Goal: Task Accomplishment & Management: Manage account settings

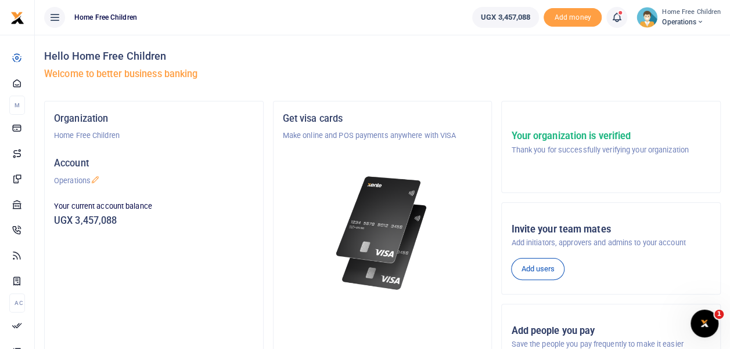
click at [619, 18] on icon at bounding box center [617, 17] width 12 height 13
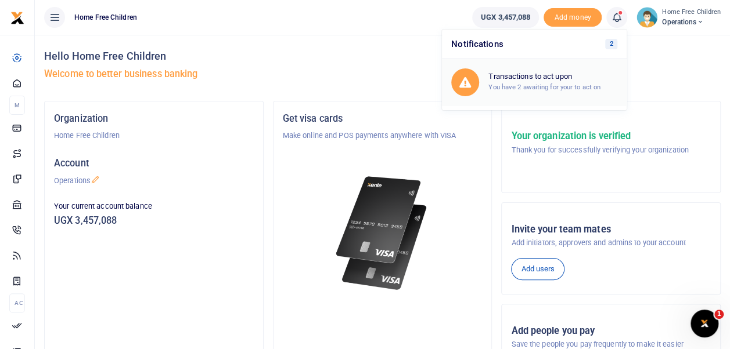
click at [519, 87] on small "You have 2 awaiting for your to act on" at bounding box center [544, 87] width 112 height 8
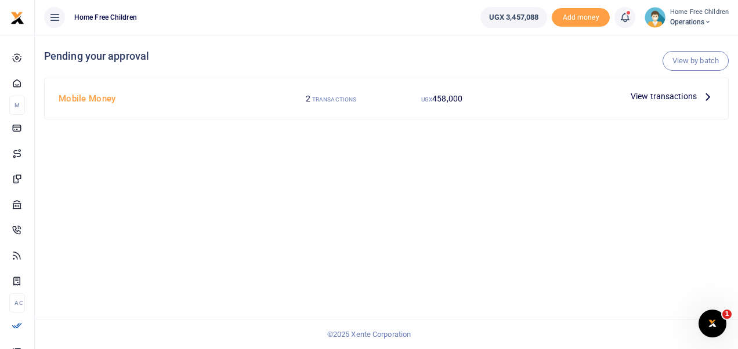
click at [670, 99] on span "View transactions" at bounding box center [664, 96] width 66 height 13
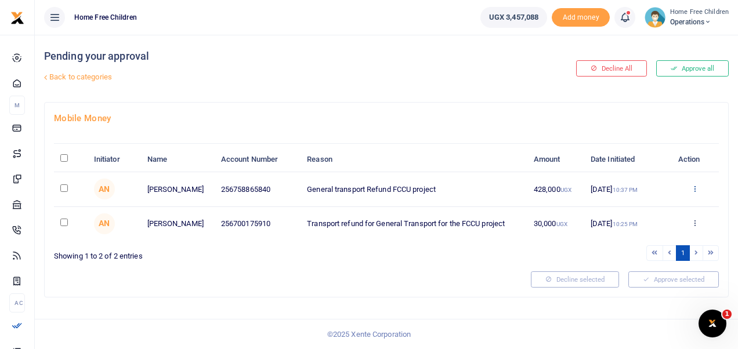
click at [694, 186] on icon at bounding box center [695, 189] width 8 height 8
click at [654, 208] on link "Approve" at bounding box center [652, 208] width 92 height 16
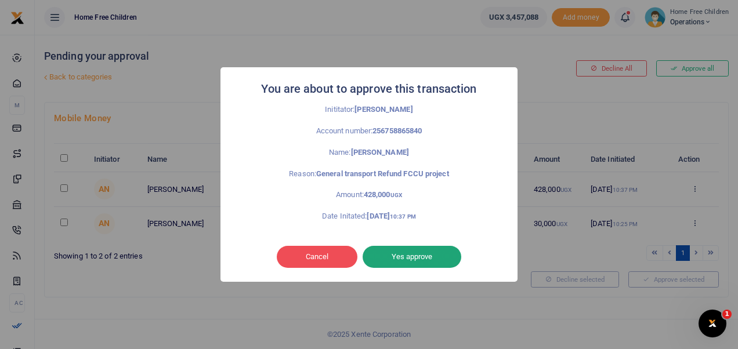
click at [425, 255] on button "Yes approve" at bounding box center [412, 257] width 99 height 22
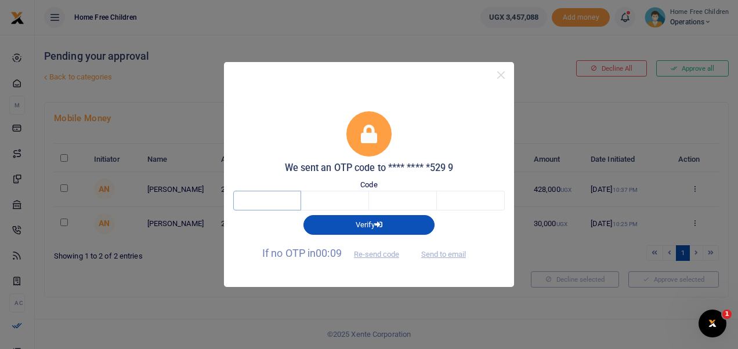
click at [272, 198] on input "text" at bounding box center [267, 201] width 68 height 20
type input "9"
type input "6"
type input "5"
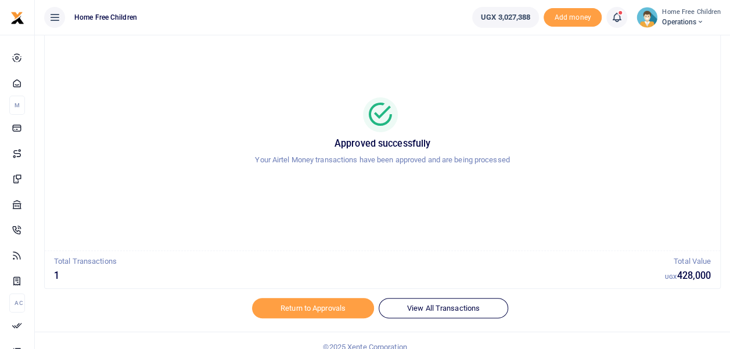
scroll to position [55, 0]
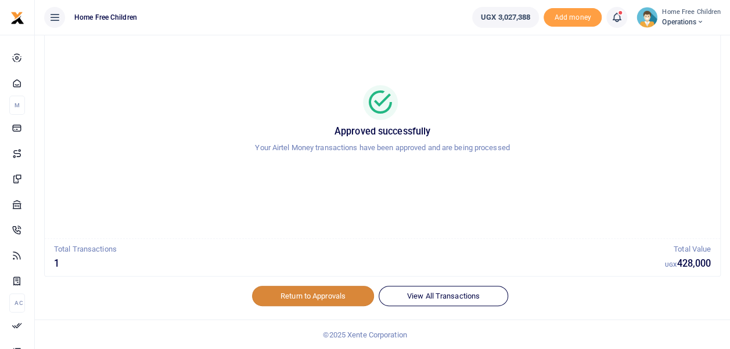
click at [302, 295] on link "Return to Approvals" at bounding box center [313, 296] width 122 height 20
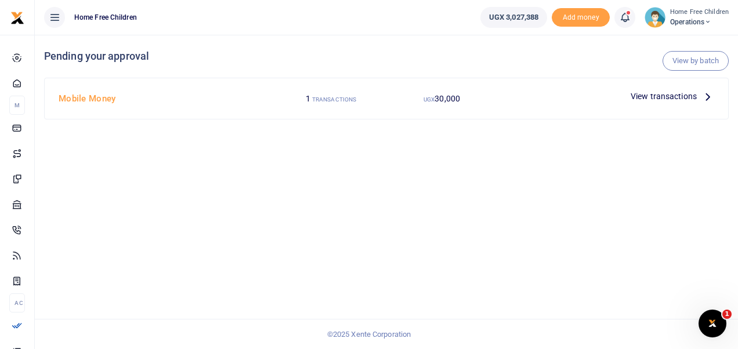
click at [656, 99] on span "View transactions" at bounding box center [664, 96] width 66 height 13
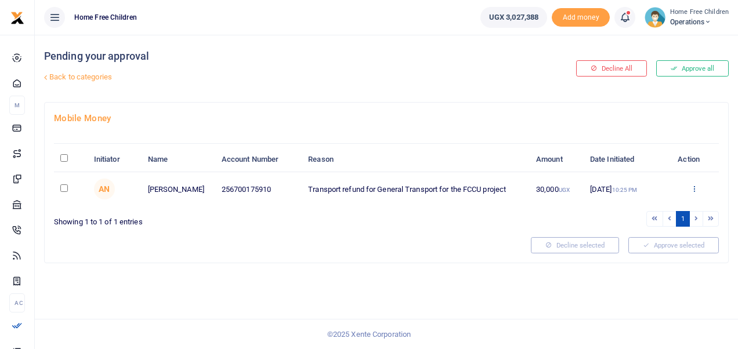
click at [694, 187] on icon at bounding box center [695, 189] width 8 height 8
click at [660, 208] on link "Approve" at bounding box center [652, 208] width 92 height 16
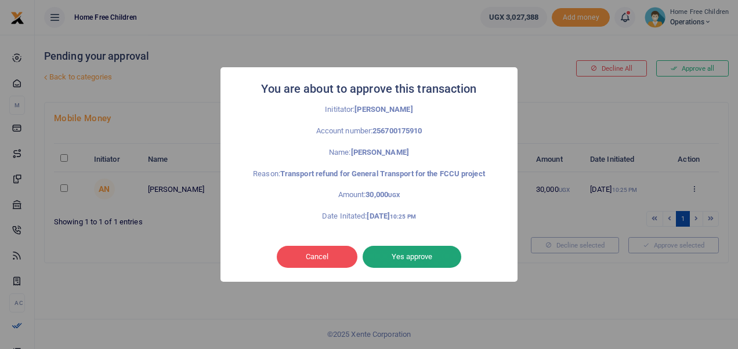
click at [424, 255] on button "Yes approve" at bounding box center [412, 257] width 99 height 22
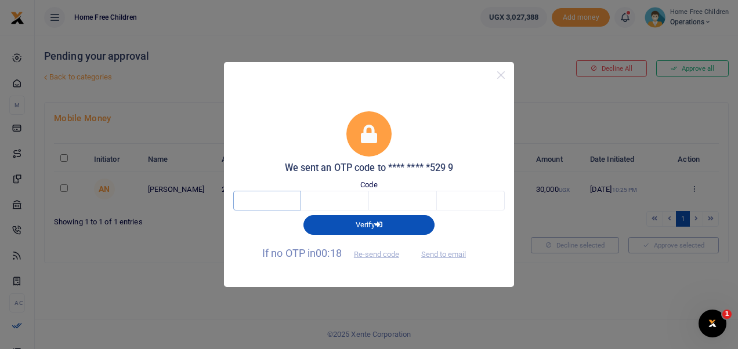
click at [277, 193] on input "text" at bounding box center [267, 201] width 68 height 20
type input "1"
type input "6"
type input "7"
type input "1"
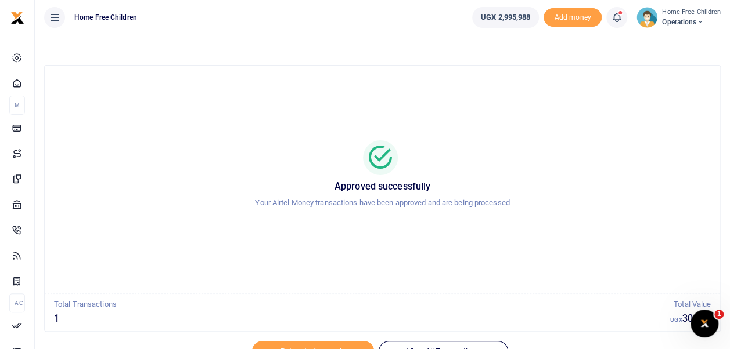
click at [620, 17] on icon at bounding box center [617, 17] width 12 height 13
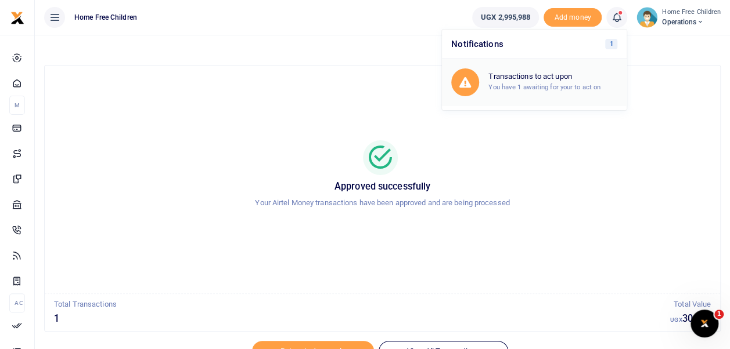
click at [555, 86] on small "You have 1 awaiting for your to act on" at bounding box center [544, 87] width 112 height 8
